Goal: Obtain resource: Download file/media

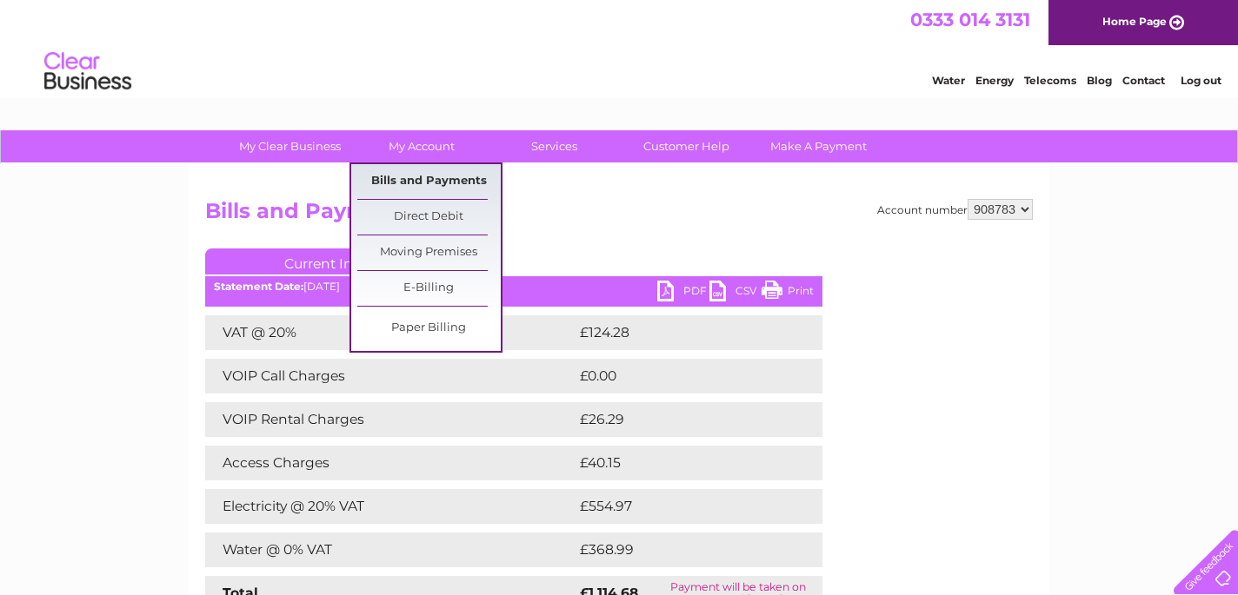
click at [426, 177] on link "Bills and Payments" at bounding box center [428, 181] width 143 height 35
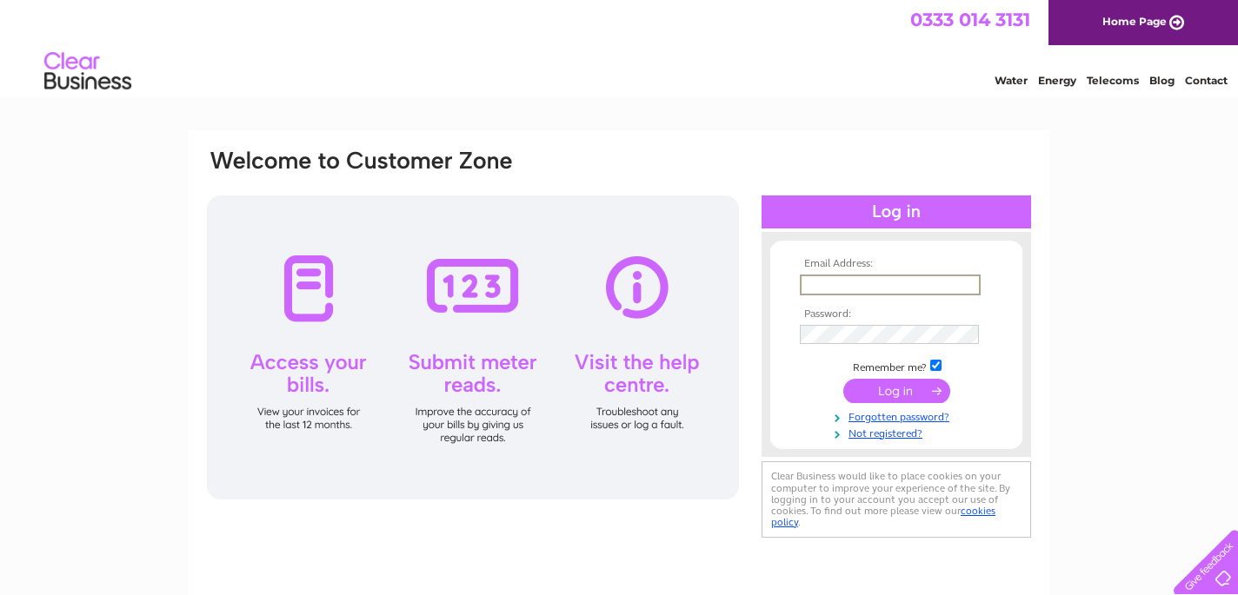
click at [847, 286] on input "text" at bounding box center [890, 285] width 181 height 21
type input "lrfbc@blueyonder.co.uk"
click at [895, 388] on input "submit" at bounding box center [896, 389] width 107 height 24
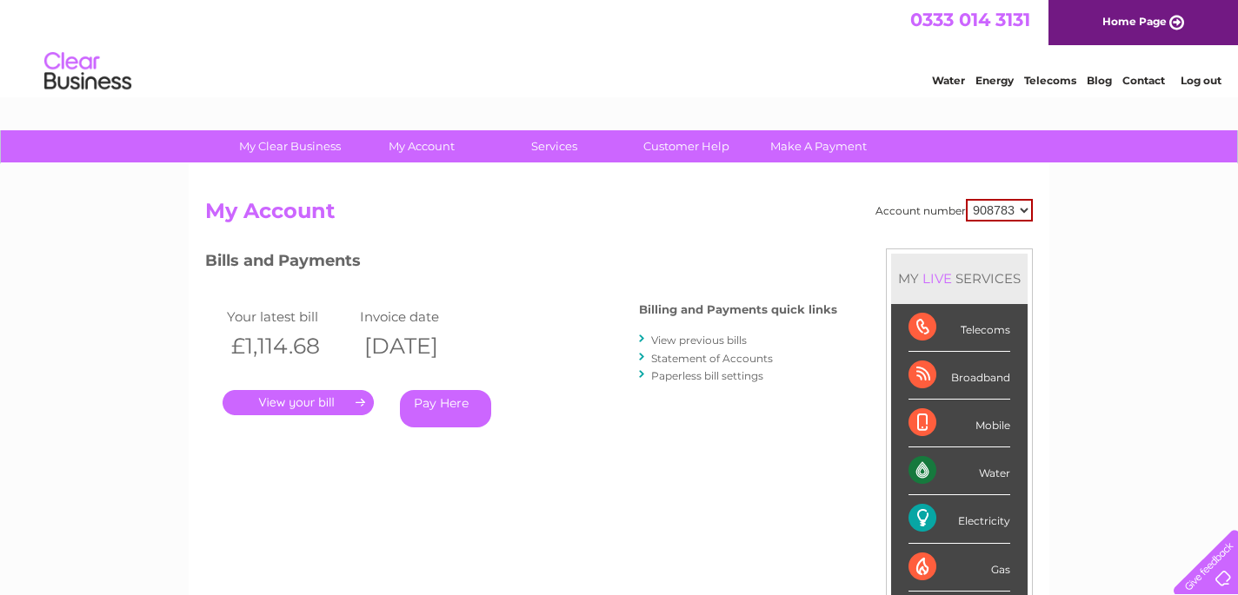
click at [309, 404] on link "." at bounding box center [298, 402] width 151 height 25
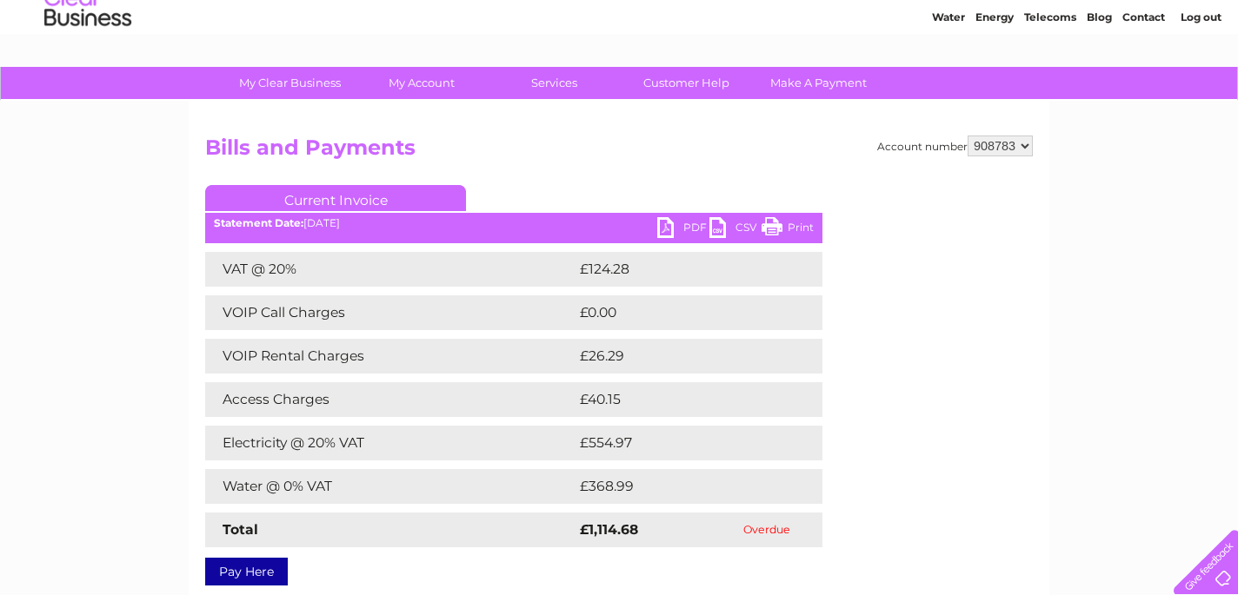
scroll to position [65, 0]
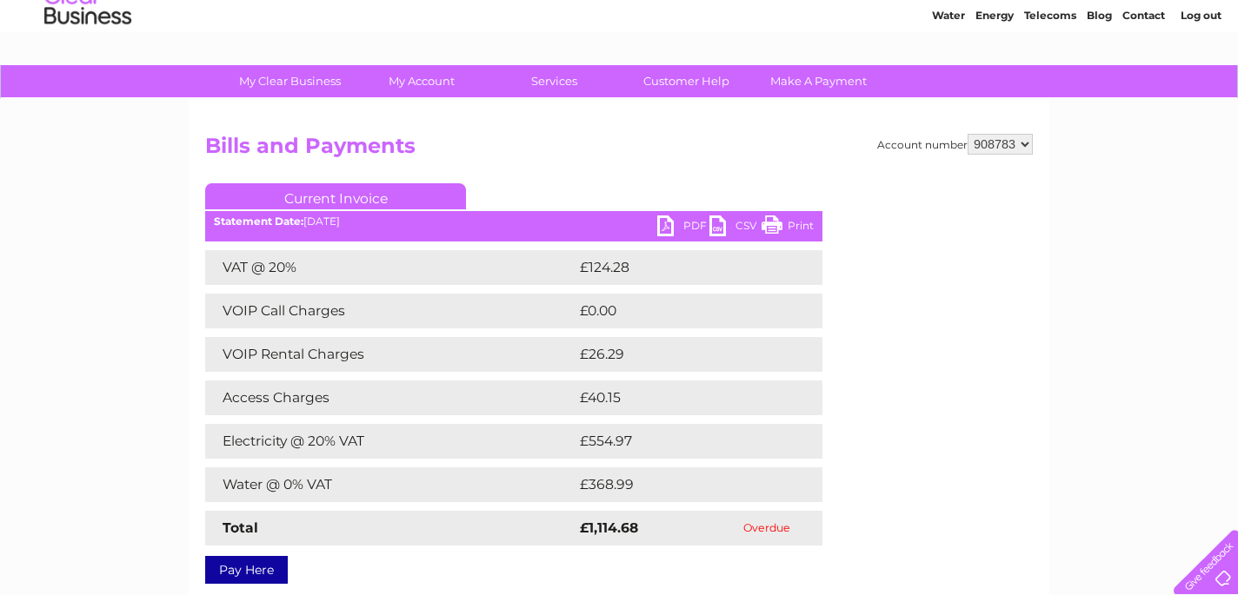
click at [664, 223] on link "PDF" at bounding box center [683, 228] width 52 height 25
